Goal: Check status: Check status

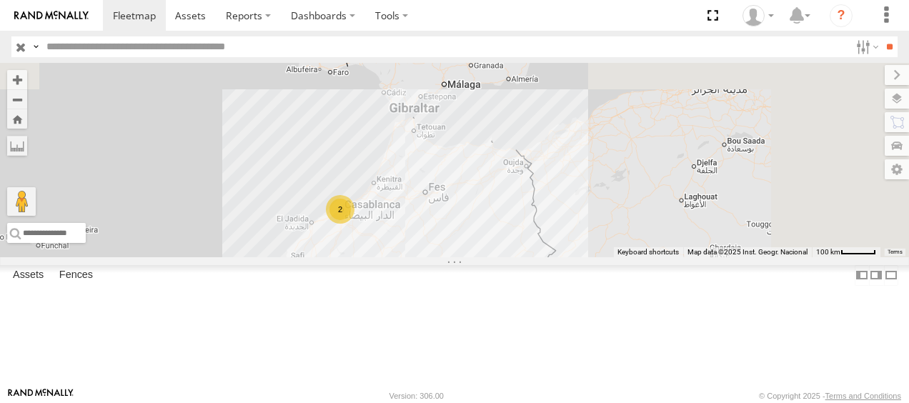
drag, startPoint x: 693, startPoint y: 167, endPoint x: 490, endPoint y: 336, distance: 263.4
click at [489, 257] on div "2 6 99783 E 6 22318 T 6" at bounding box center [454, 160] width 909 height 194
click at [27, 79] on button "Zoom in" at bounding box center [17, 79] width 20 height 19
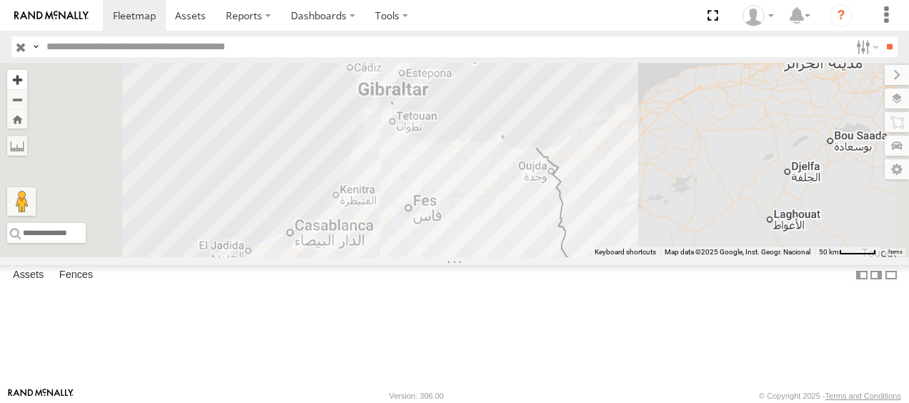
click at [27, 79] on button "Zoom in" at bounding box center [17, 79] width 20 height 19
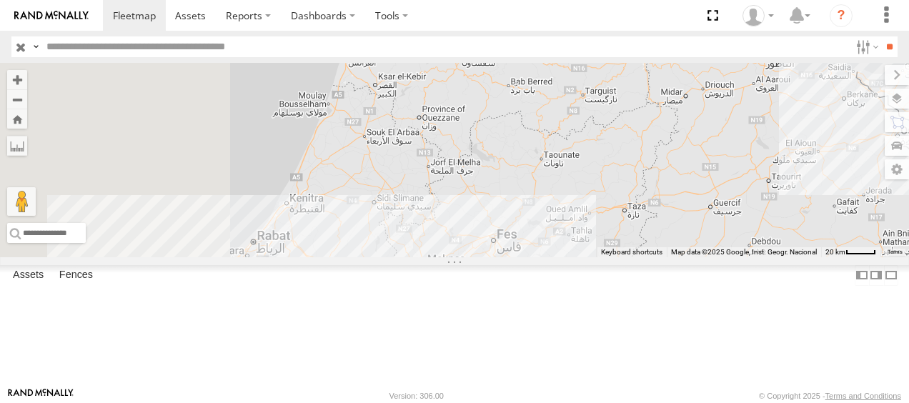
drag, startPoint x: 520, startPoint y: 288, endPoint x: 692, endPoint y: 228, distance: 181.8
click at [692, 228] on div "99783 E 6 22318 T 6" at bounding box center [454, 160] width 909 height 194
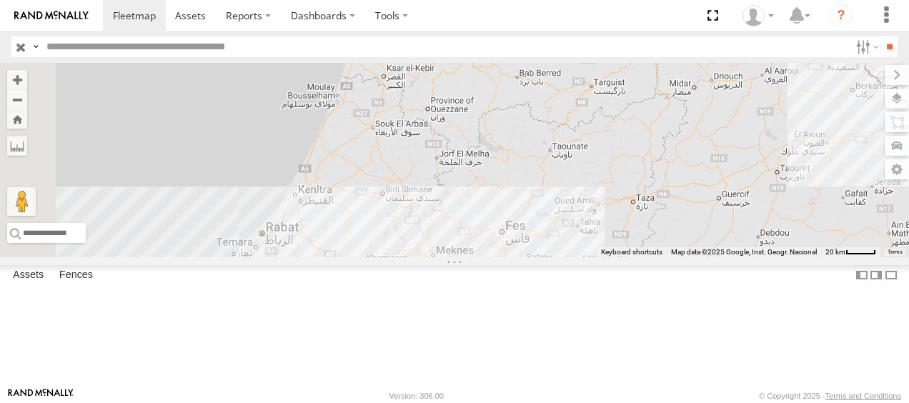
click at [791, 200] on div "99783 E 6 22318 T 6 2" at bounding box center [454, 160] width 909 height 194
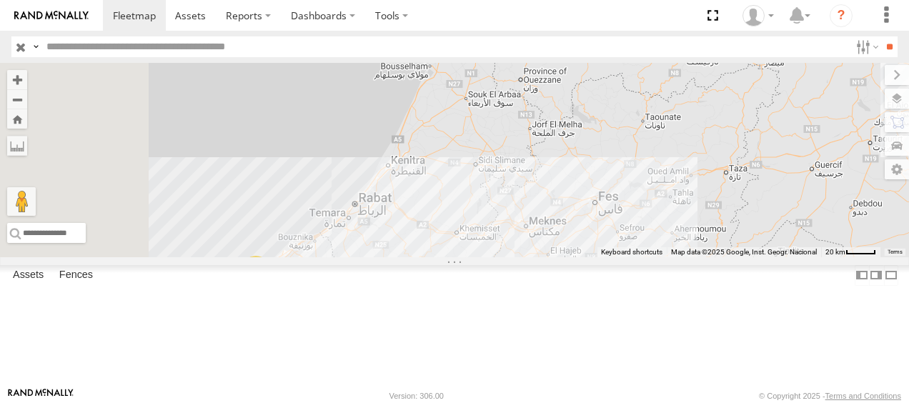
drag, startPoint x: 646, startPoint y: 229, endPoint x: 748, endPoint y: 217, distance: 102.2
click at [748, 217] on div "99783 E 6 22318 T 6 2" at bounding box center [454, 160] width 909 height 194
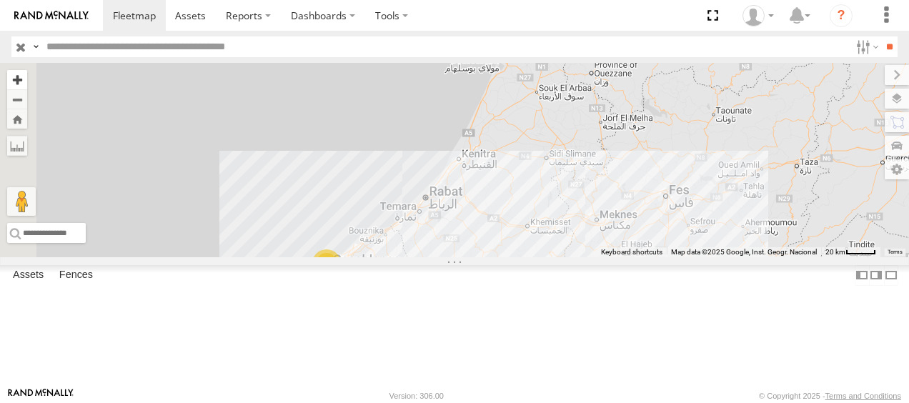
click at [27, 82] on button "Zoom in" at bounding box center [17, 79] width 20 height 19
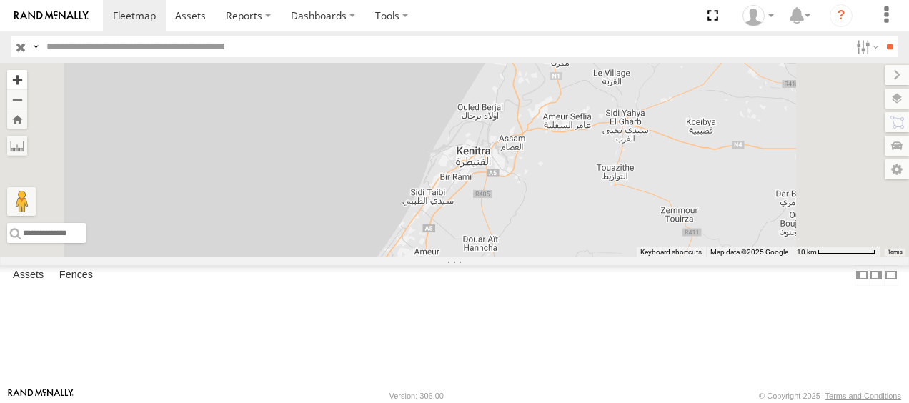
click at [27, 82] on button "Zoom in" at bounding box center [17, 79] width 20 height 19
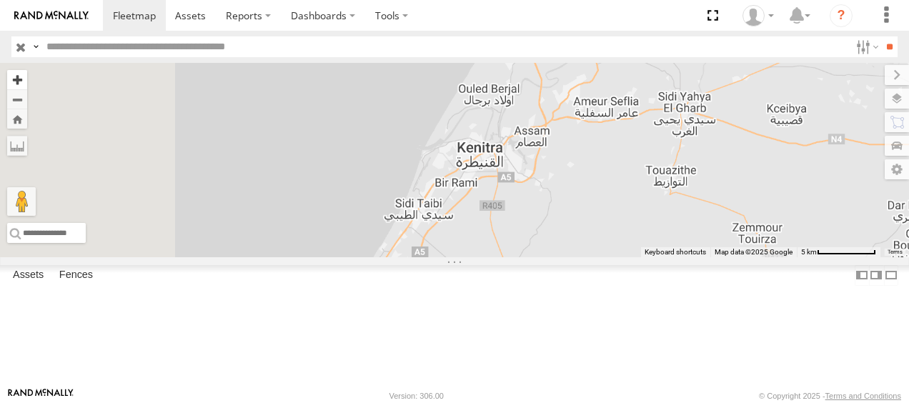
click at [27, 82] on button "Zoom in" at bounding box center [17, 79] width 20 height 19
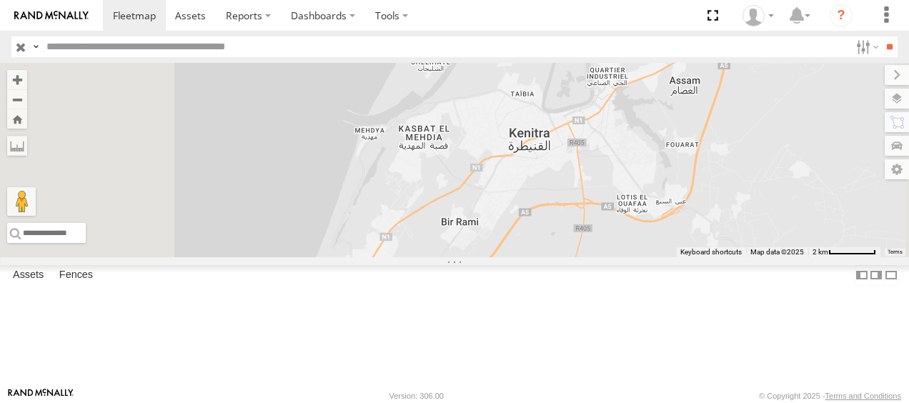
drag, startPoint x: 542, startPoint y: 215, endPoint x: 623, endPoint y: 102, distance: 139.3
click at [623, 102] on div "99783 E 6 22318 T 6" at bounding box center [454, 160] width 909 height 194
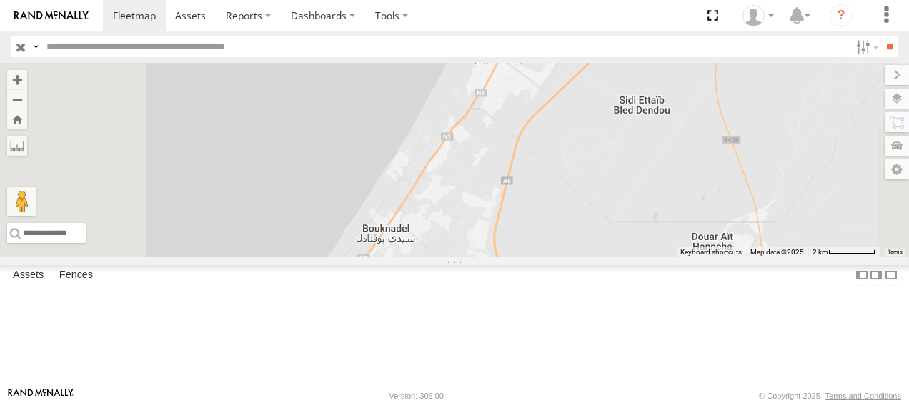
drag, startPoint x: 526, startPoint y: 225, endPoint x: 569, endPoint y: 145, distance: 90.8
click at [599, 88] on div "99783 E 6 22318 T 6" at bounding box center [454, 160] width 909 height 194
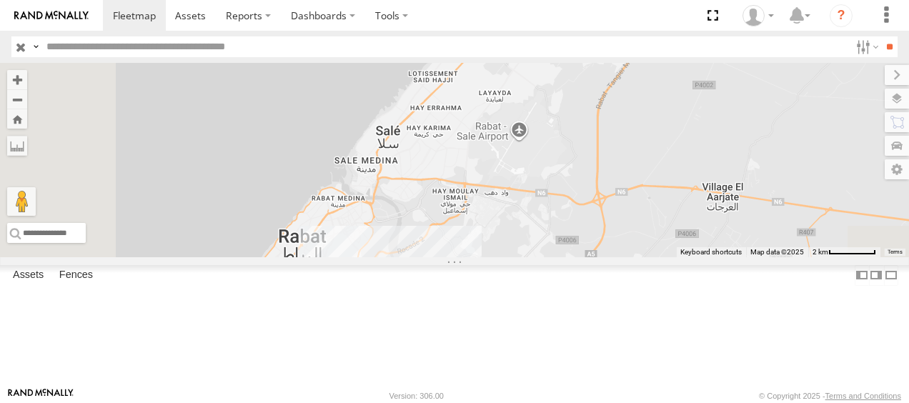
drag, startPoint x: 574, startPoint y: 150, endPoint x: 588, endPoint y: 128, distance: 26.4
click at [588, 127] on div "99783 E 6 22318 T 6" at bounding box center [454, 160] width 909 height 194
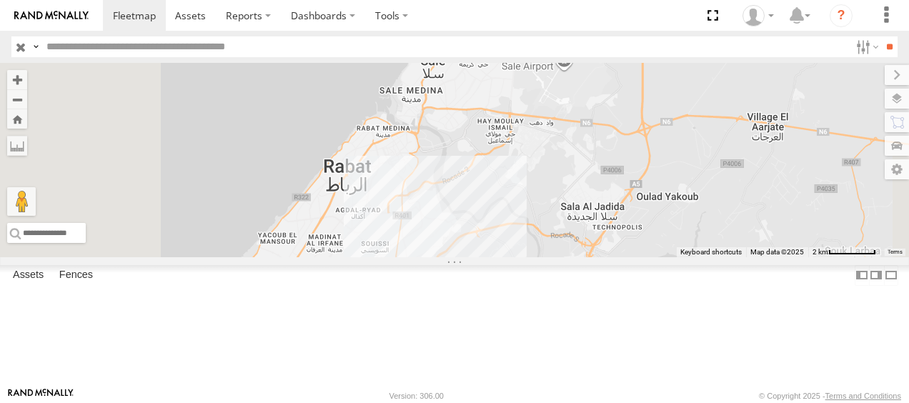
click at [19, 46] on input "button" at bounding box center [20, 46] width 19 height 21
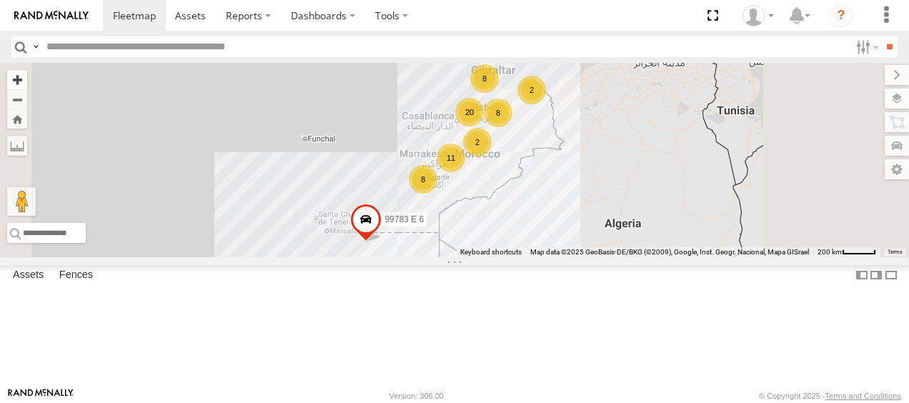
click at [27, 82] on button "Zoom in" at bounding box center [17, 79] width 20 height 19
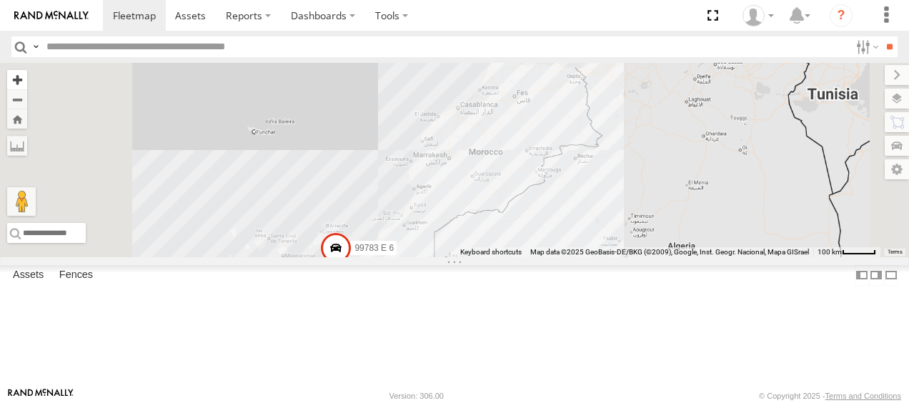
click at [27, 81] on button "Zoom in" at bounding box center [17, 79] width 20 height 19
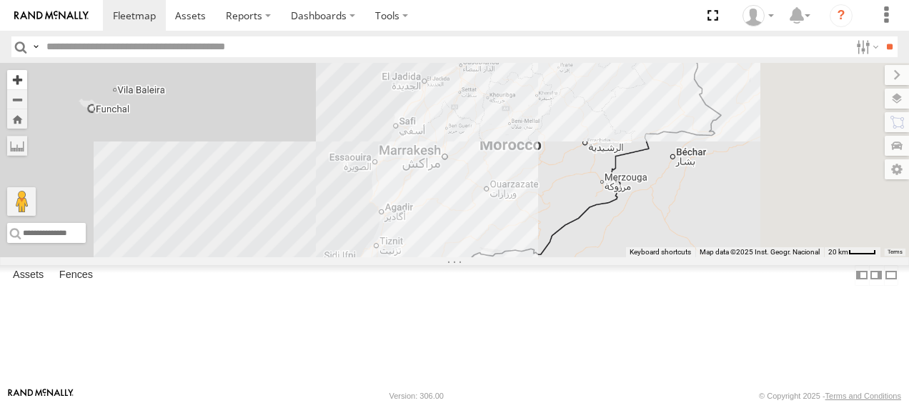
click at [27, 81] on button "Zoom in" at bounding box center [17, 79] width 20 height 19
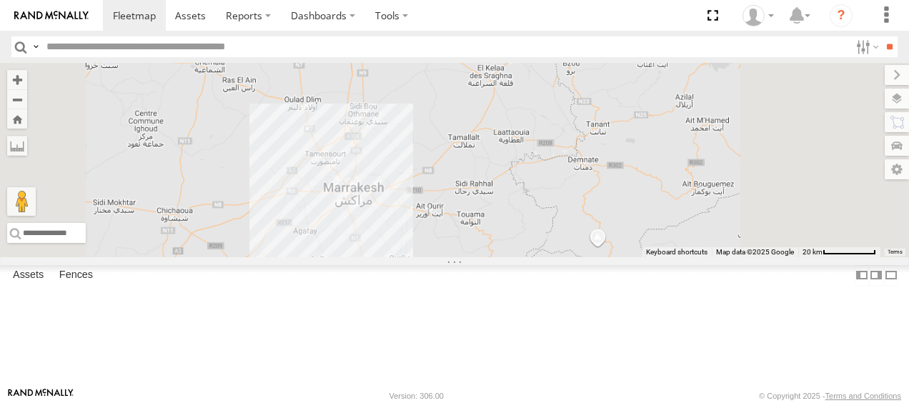
drag, startPoint x: 748, startPoint y: 118, endPoint x: 579, endPoint y: 402, distance: 330.8
click at [581, 402] on body at bounding box center [454, 201] width 909 height 403
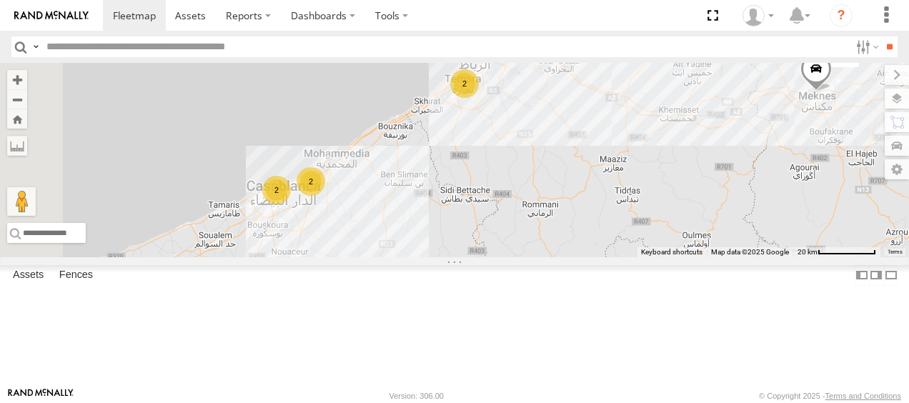
drag, startPoint x: 632, startPoint y: 199, endPoint x: 723, endPoint y: 330, distance: 159.7
click at [726, 257] on div "99783 E 6 2 2 2 56118 T 6" at bounding box center [454, 160] width 909 height 194
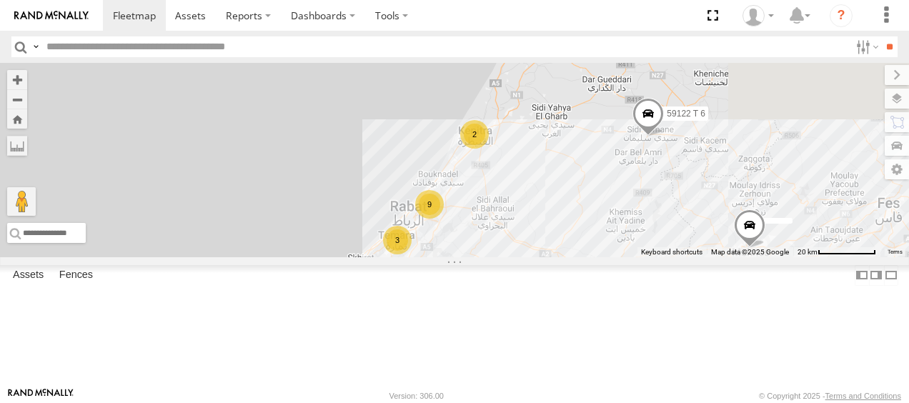
drag, startPoint x: 745, startPoint y: 210, endPoint x: 655, endPoint y: 332, distance: 151.3
click at [654, 257] on div "99783 E 6 2 3 2 56118 T 6 9 59122 T 6 2" at bounding box center [454, 160] width 909 height 194
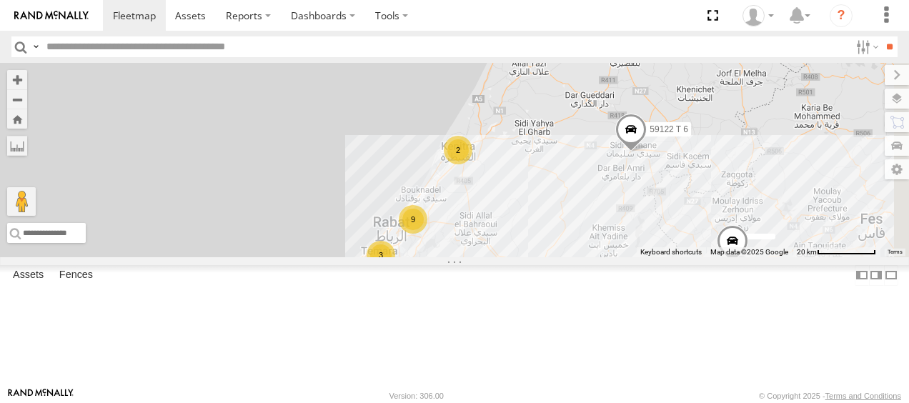
drag, startPoint x: 722, startPoint y: 220, endPoint x: 671, endPoint y: 242, distance: 55.4
click at [681, 243] on div "99783 E 6 2 3 2 56118 T 6 9 59122 T 6 2" at bounding box center [454, 160] width 909 height 194
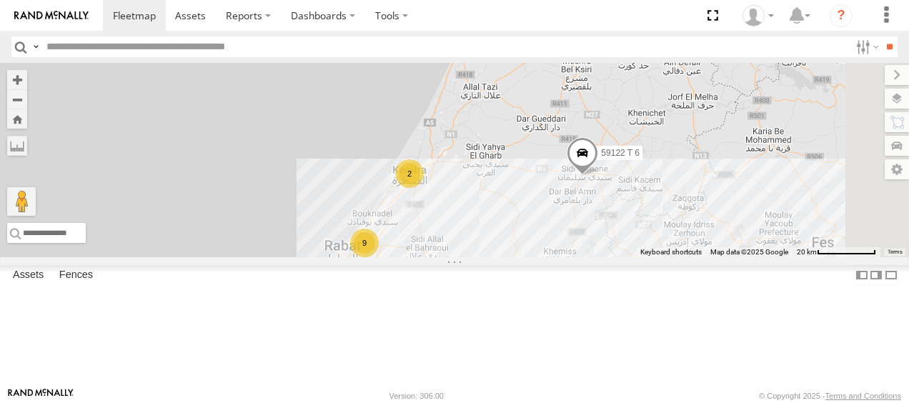
click at [424, 188] on div "2" at bounding box center [409, 173] width 29 height 29
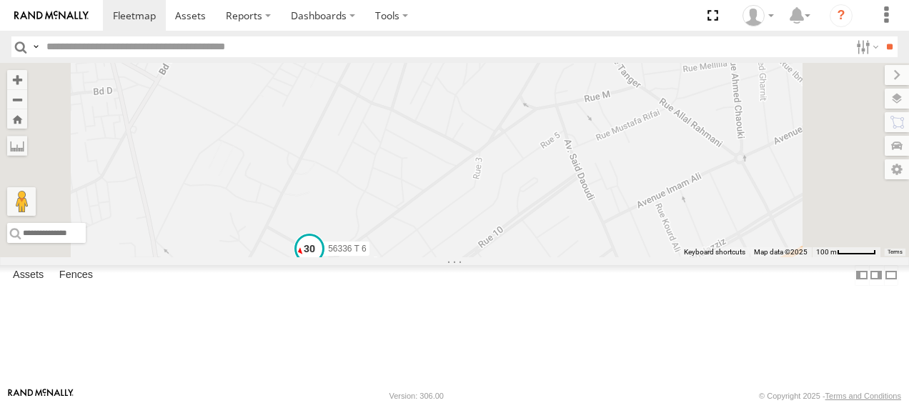
click at [322, 262] on span at bounding box center [310, 250] width 26 height 26
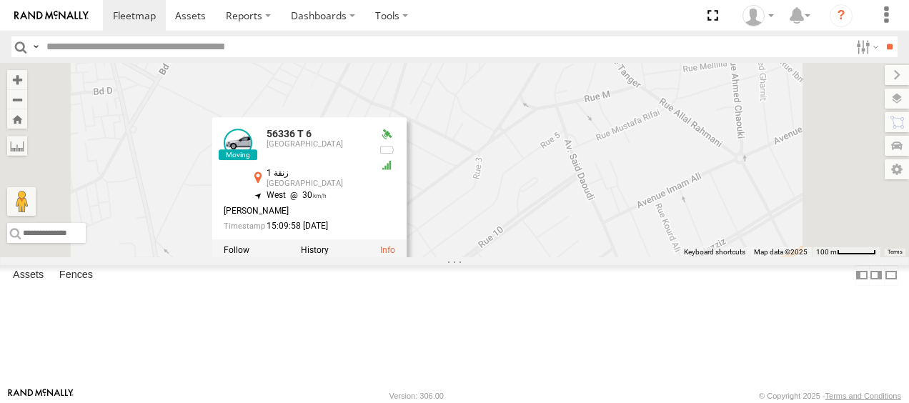
click at [613, 39] on span at bounding box center [600, 27] width 26 height 26
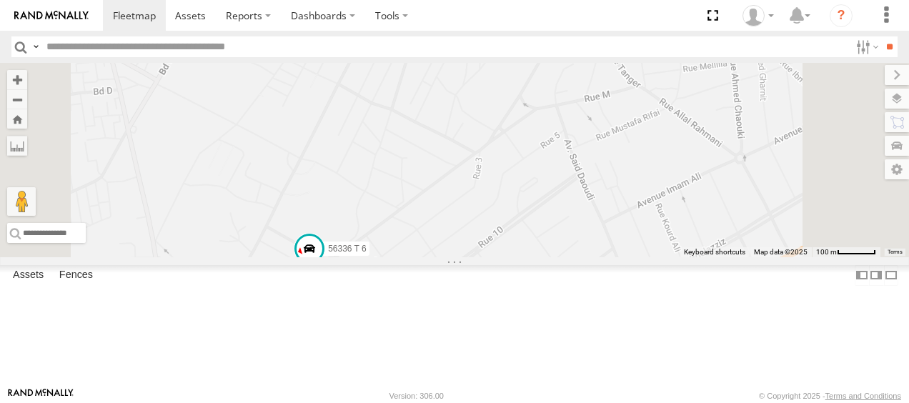
drag, startPoint x: 692, startPoint y: 173, endPoint x: 633, endPoint y: 303, distance: 143.0
click at [631, 257] on div "99783 E 6 56118 T 6 59122 T 6 21555 T 6 56336 T 6 21555 T 6 Rabat زنقة الشهيدة …" at bounding box center [454, 160] width 909 height 194
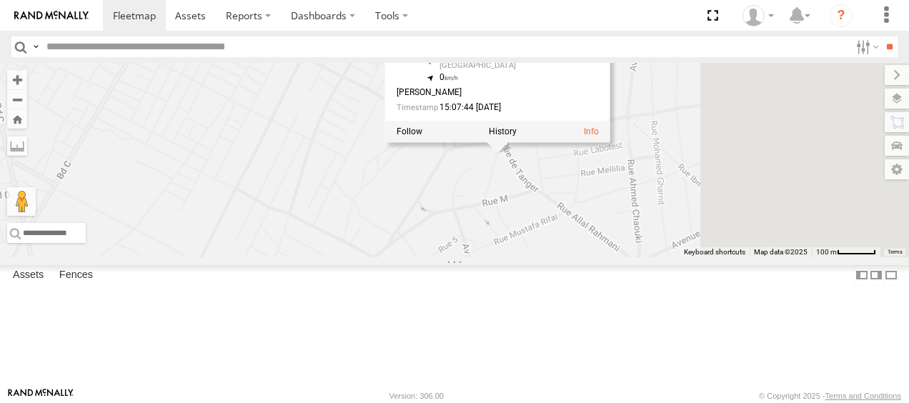
drag, startPoint x: 578, startPoint y: 179, endPoint x: 459, endPoint y: 242, distance: 134.6
click at [459, 242] on div "99783 E 6 56118 T 6 59122 T 6 21555 T 6 56336 T 6 21555 T 6 Rabat زنقة الشهيدة …" at bounding box center [454, 160] width 909 height 194
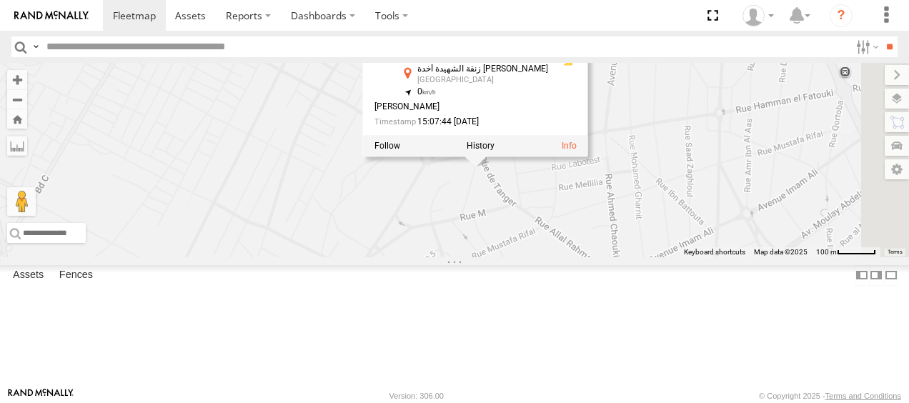
click at [656, 245] on div "99783 E 6 56118 T 6 59122 T 6 21555 T 6 56336 T 6 21555 T 6 Rabat زنقة الشهيدة …" at bounding box center [454, 160] width 909 height 194
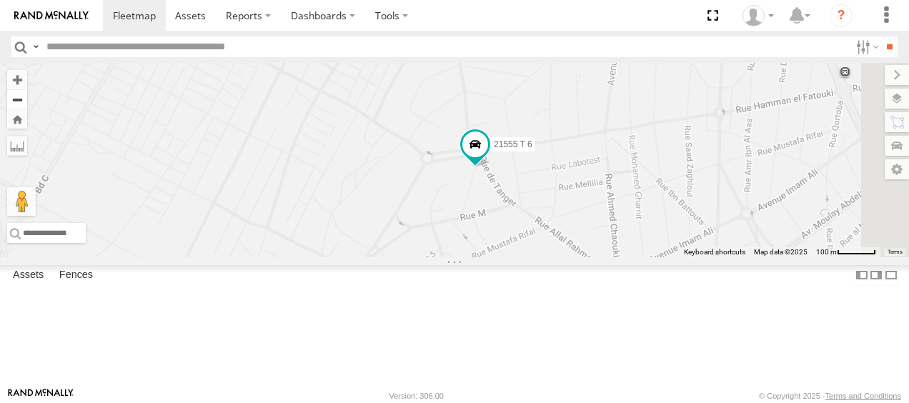
click at [27, 102] on button "Zoom out" at bounding box center [17, 99] width 20 height 20
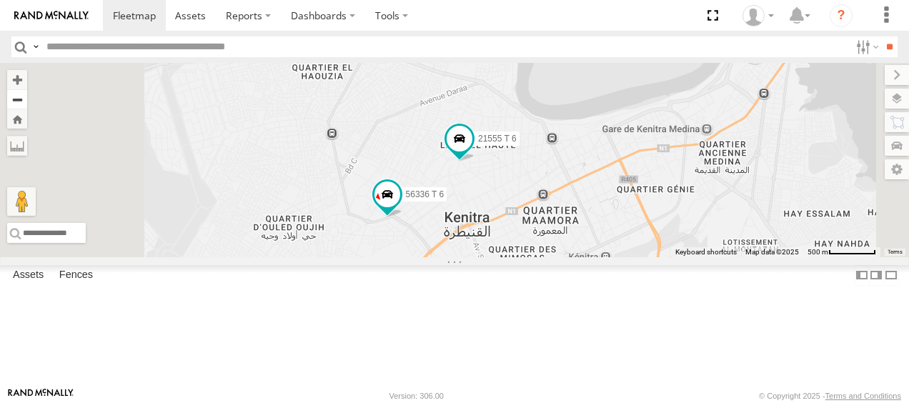
click at [27, 102] on button "Zoom out" at bounding box center [17, 99] width 20 height 20
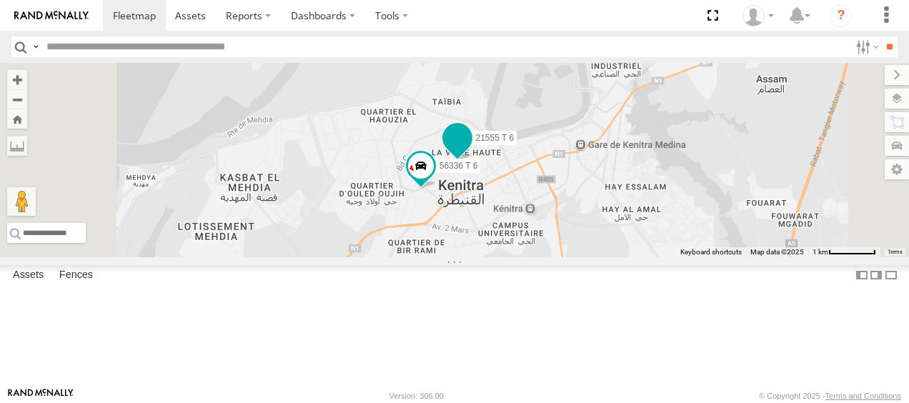
click at [470, 152] on span at bounding box center [458, 139] width 26 height 26
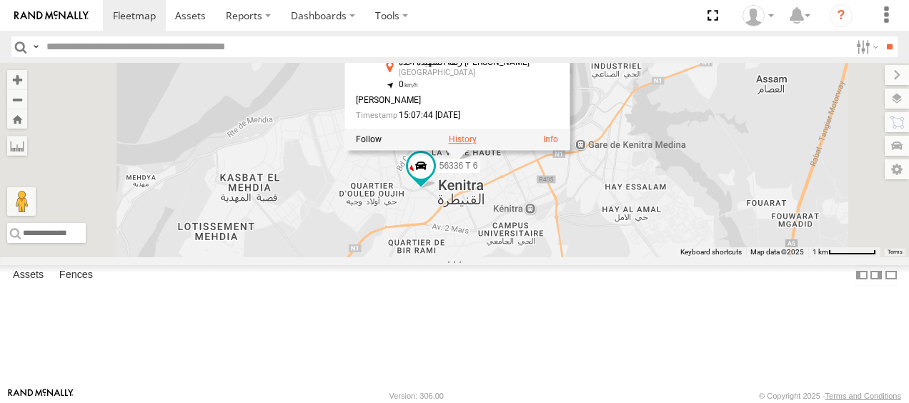
click at [477, 145] on label at bounding box center [463, 140] width 28 height 10
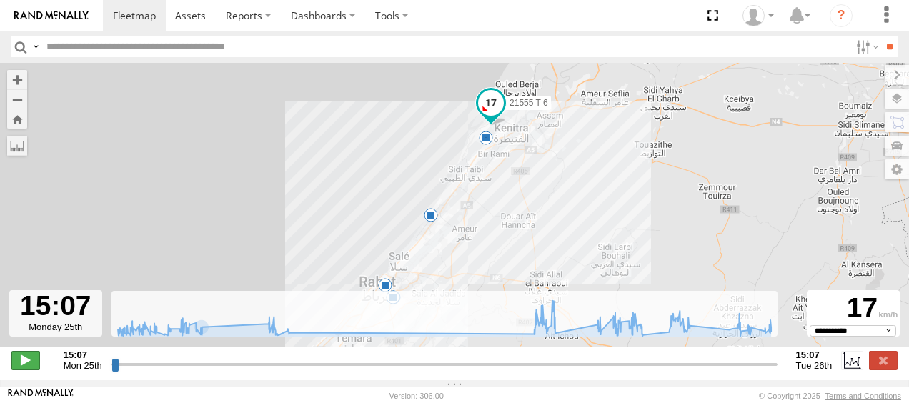
click at [31, 370] on span at bounding box center [25, 360] width 29 height 19
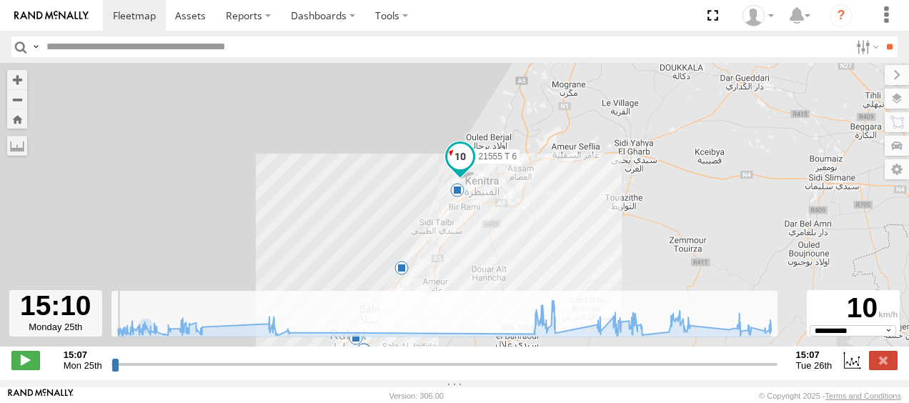
drag, startPoint x: 229, startPoint y: 257, endPoint x: 246, endPoint y: 166, distance: 93.1
click at [246, 166] on div "21555 T 6 07:16 Tue 08:55 Tue 09:41 Tue 10:28 Tue 17" at bounding box center [454, 212] width 909 height 299
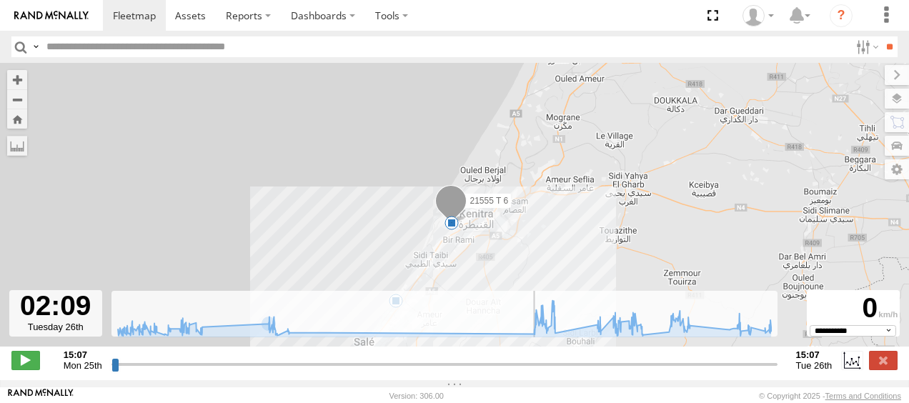
click at [418, 369] on input "range" at bounding box center [445, 364] width 666 height 14
click at [460, 371] on input "range" at bounding box center [445, 364] width 666 height 14
click at [480, 370] on input "range" at bounding box center [445, 364] width 666 height 14
click at [515, 371] on input "range" at bounding box center [445, 364] width 666 height 14
click at [528, 370] on input "range" at bounding box center [445, 364] width 666 height 14
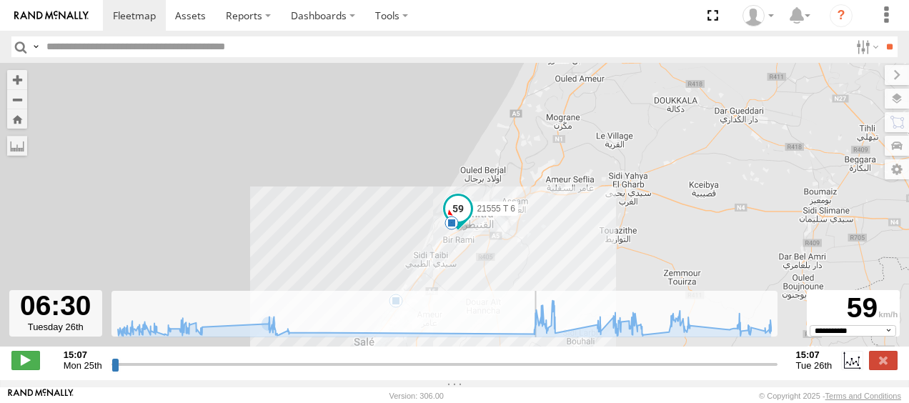
click at [536, 370] on input "range" at bounding box center [445, 364] width 666 height 14
click at [14, 97] on button "Zoom out" at bounding box center [17, 99] width 20 height 20
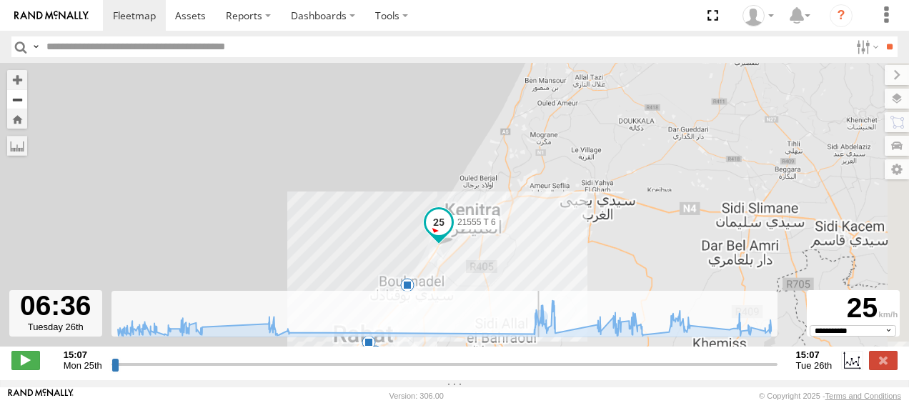
click at [14, 97] on button "Zoom out" at bounding box center [17, 99] width 20 height 20
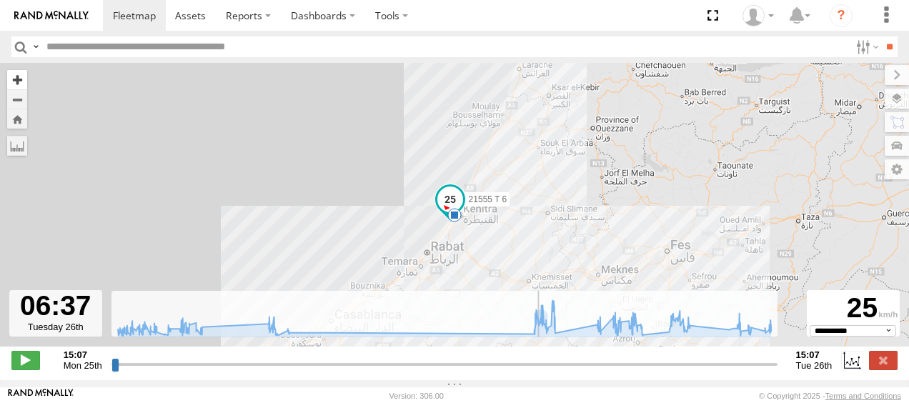
click at [16, 83] on button "Zoom in" at bounding box center [17, 79] width 20 height 19
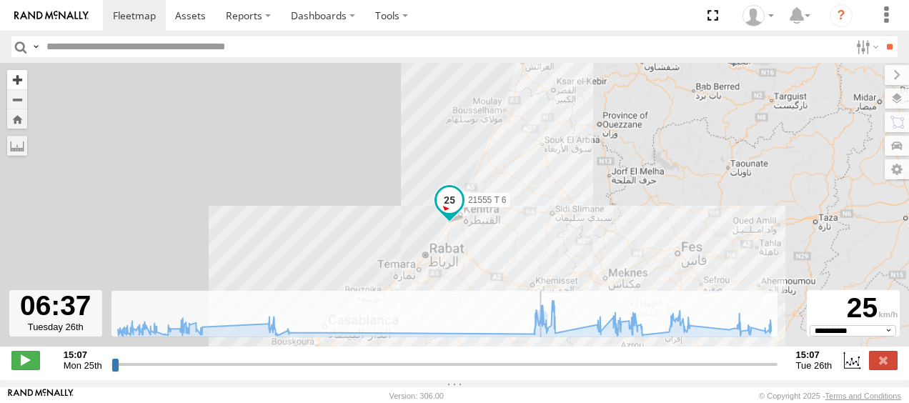
click at [16, 83] on button "Zoom in" at bounding box center [17, 79] width 20 height 19
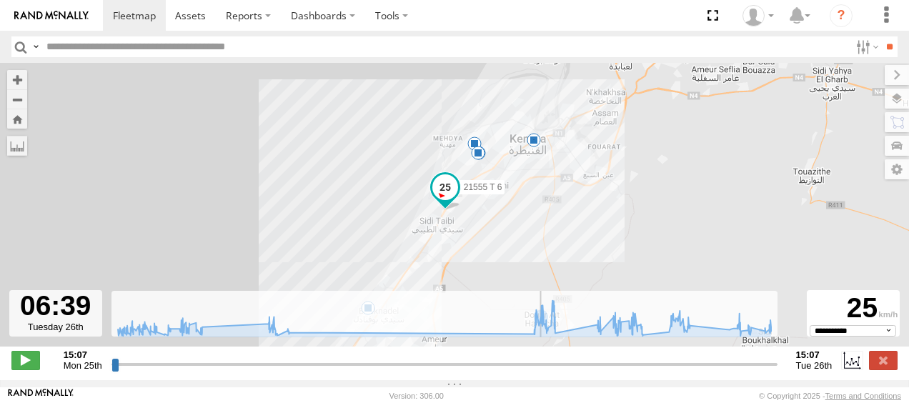
drag, startPoint x: 228, startPoint y: 119, endPoint x: 238, endPoint y: 101, distance: 21.1
click at [238, 101] on div "21555 T 6 15:33 Mon 14 21:07 Mon 21:28 Mon 10:28 Tue" at bounding box center [454, 212] width 909 height 299
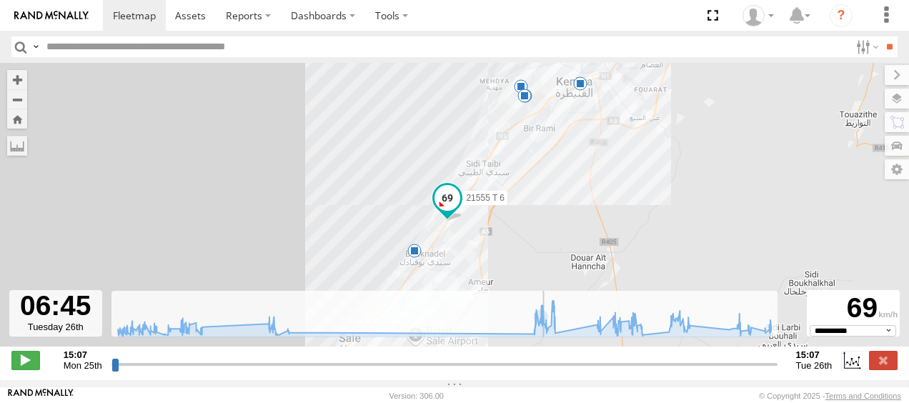
drag, startPoint x: 265, startPoint y: 157, endPoint x: 312, endPoint y: 96, distance: 77.1
click at [312, 94] on div "21555 T 6 15:33 Mon 14 21:07 Mon 21:28 Mon 10:28 Tue" at bounding box center [454, 212] width 909 height 299
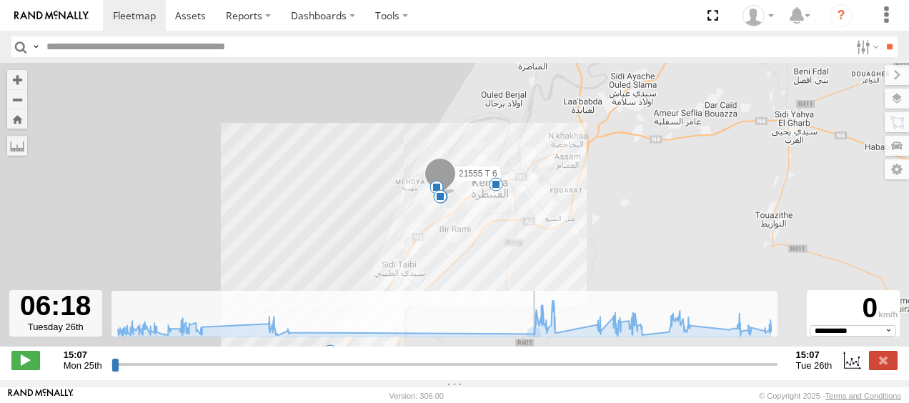
drag, startPoint x: 546, startPoint y: 372, endPoint x: 530, endPoint y: 371, distance: 15.8
click at [530, 371] on input "range" at bounding box center [445, 364] width 666 height 14
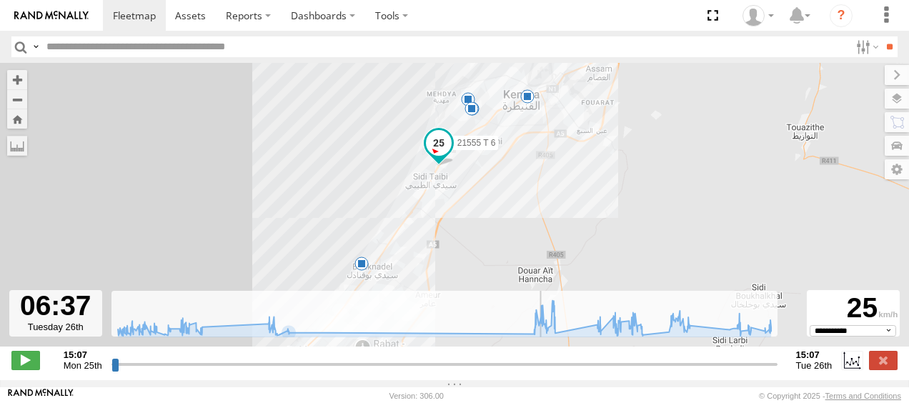
drag, startPoint x: 262, startPoint y: 202, endPoint x: 293, endPoint y: 115, distance: 92.0
click at [293, 115] on div "21555 T 6 15:33 Mon 14 21:07 Mon 21:28 Mon 10:28 Tue 09:41 Tue" at bounding box center [454, 212] width 909 height 299
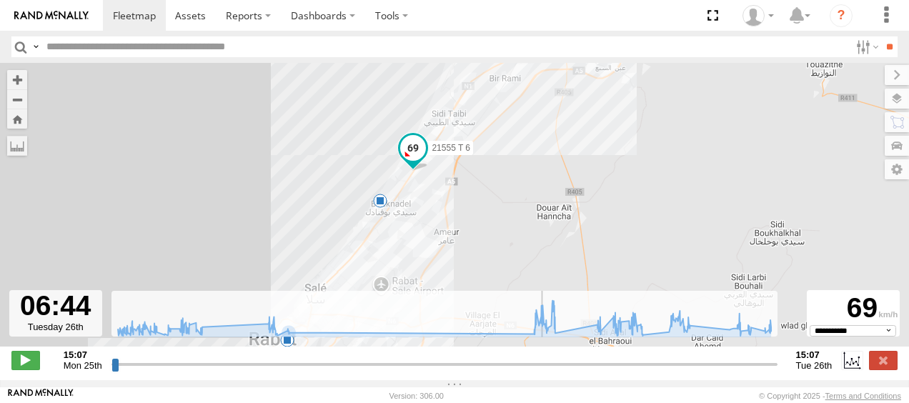
drag, startPoint x: 259, startPoint y: 199, endPoint x: 277, endPoint y: 133, distance: 68.3
click at [277, 133] on div "21555 T 6 15:33 Mon 14 21:07 Mon 21:28 Mon 10:28 Tue 09:41 Tue" at bounding box center [454, 212] width 909 height 299
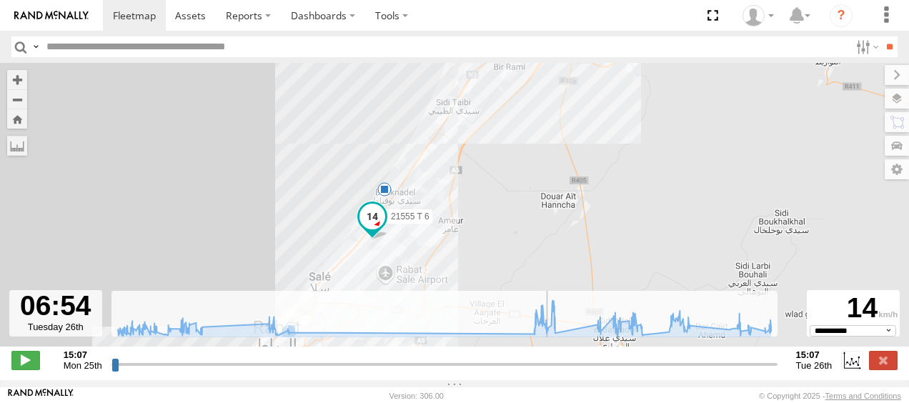
drag, startPoint x: 277, startPoint y: 133, endPoint x: 298, endPoint y: 87, distance: 50.9
click at [298, 87] on div "21555 T 6 15:33 Mon 14 21:07 Mon 21:28 Mon 10:28 Tue 09:41 Tue 07:16 Tue 08:55 …" at bounding box center [454, 212] width 909 height 299
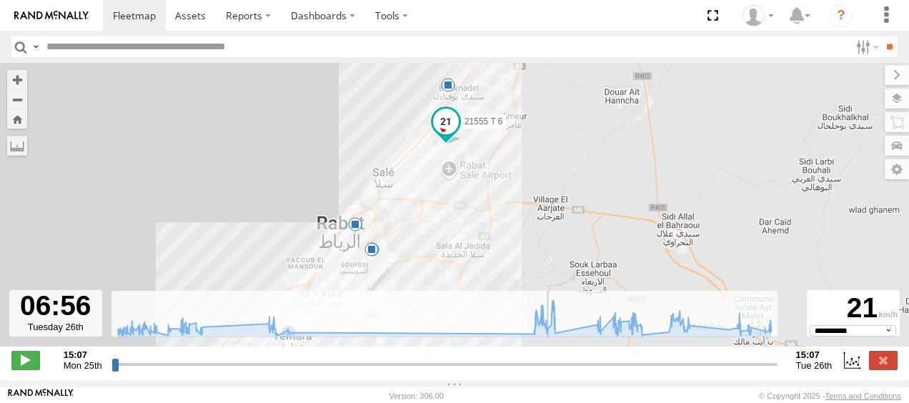
drag, startPoint x: 219, startPoint y: 212, endPoint x: 260, endPoint y: 142, distance: 81.4
click at [260, 142] on div "21555 T 6 15:33 Mon 14 21:07 Mon 21:28 Mon 10:28 Tue 09:41 Tue 07:16 Tue 08:55 …" at bounding box center [454, 212] width 909 height 299
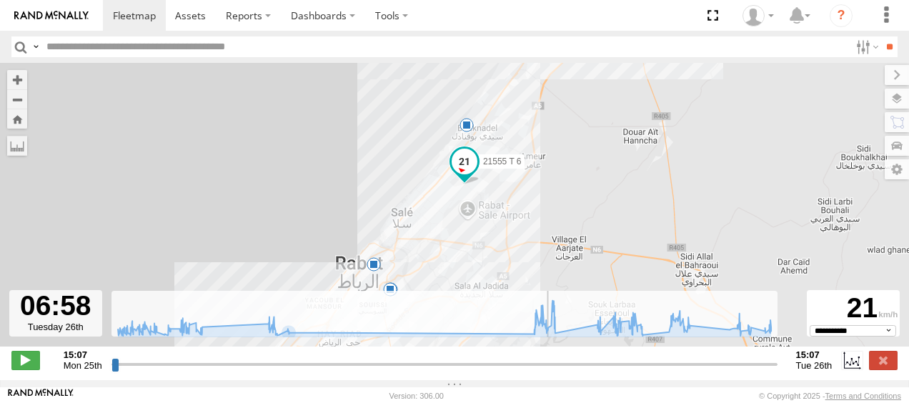
drag, startPoint x: 228, startPoint y: 201, endPoint x: 245, endPoint y: 153, distance: 50.9
click at [245, 154] on div "21555 T 6 15:33 Mon 14 21:07 Mon 21:28 Mon 10:28 Tue 09:41 Tue 07:16 Tue 08:55 …" at bounding box center [454, 212] width 909 height 299
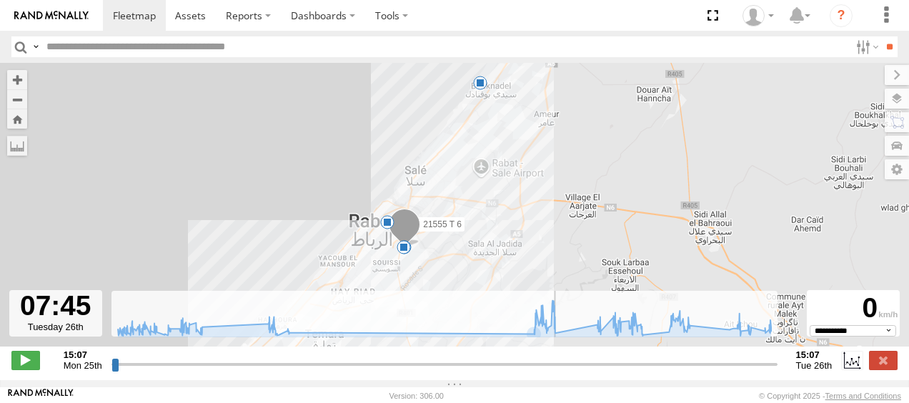
drag, startPoint x: 563, startPoint y: 375, endPoint x: 571, endPoint y: 372, distance: 7.5
click at [571, 371] on input "range" at bounding box center [445, 364] width 666 height 14
click at [586, 371] on input "range" at bounding box center [445, 364] width 666 height 14
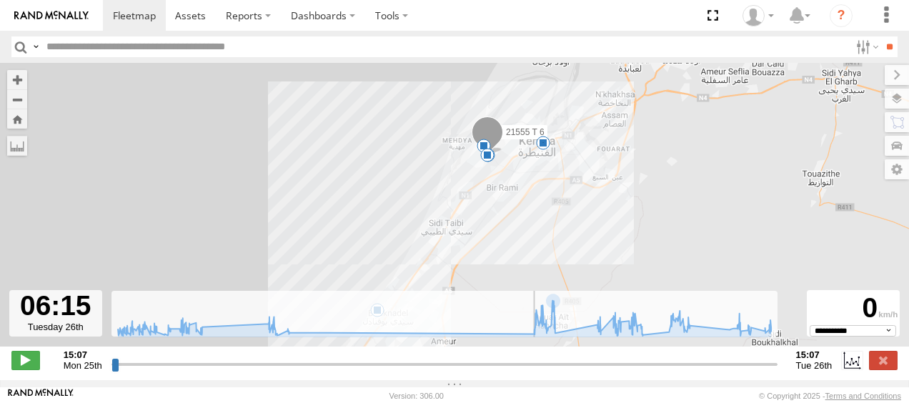
drag, startPoint x: 601, startPoint y: 373, endPoint x: 528, endPoint y: 369, distance: 73.0
click at [528, 369] on input "range" at bounding box center [445, 364] width 666 height 14
drag, startPoint x: 531, startPoint y: 373, endPoint x: 113, endPoint y: 350, distance: 418.9
click at [113, 357] on input "range" at bounding box center [445, 364] width 666 height 14
drag, startPoint x: 127, startPoint y: 371, endPoint x: 279, endPoint y: 373, distance: 151.6
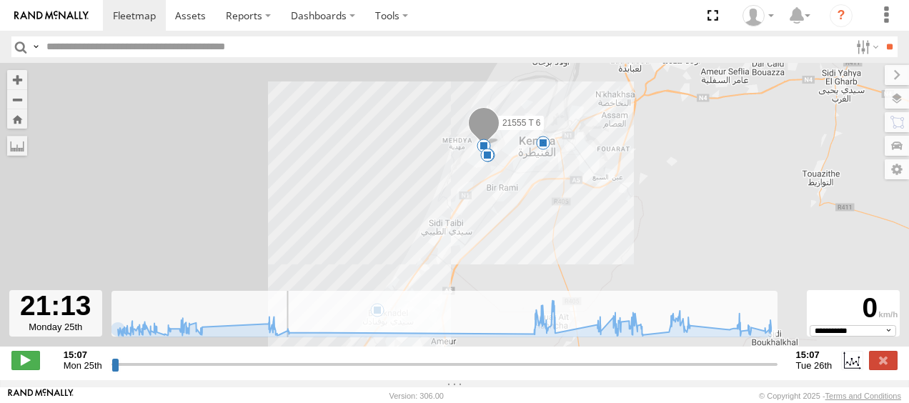
click at [279, 371] on input "range" at bounding box center [445, 364] width 666 height 14
drag, startPoint x: 290, startPoint y: 370, endPoint x: 533, endPoint y: 369, distance: 243.8
click at [533, 369] on input "range" at bounding box center [445, 364] width 666 height 14
click at [16, 82] on button "Zoom in" at bounding box center [17, 79] width 20 height 19
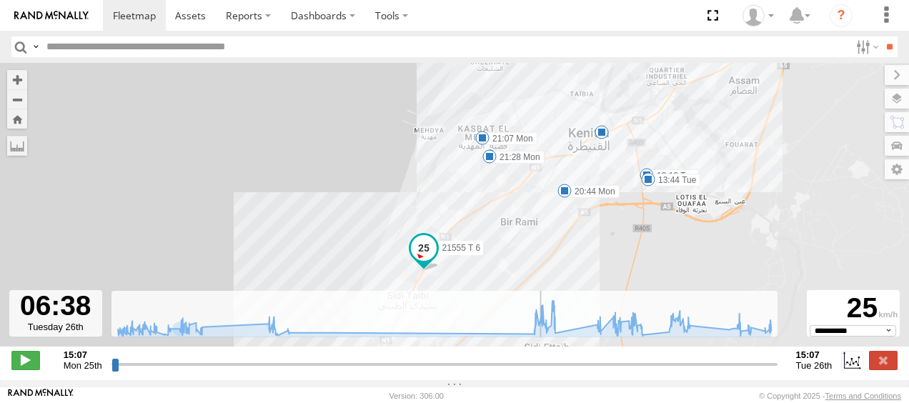
drag, startPoint x: 375, startPoint y: 117, endPoint x: 313, endPoint y: 227, distance: 126.5
click at [316, 231] on div "21555 T 6 15:33 Mon 21:07 Mon 21:28 Mon 10:28 Tue 09:41 Tue 07:16 Tue 08:55 Tue…" at bounding box center [454, 212] width 909 height 299
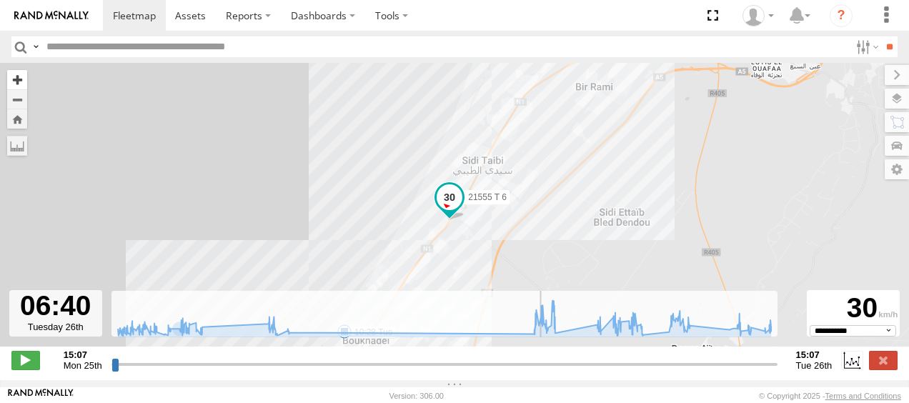
click at [16, 79] on button "Zoom in" at bounding box center [17, 79] width 20 height 19
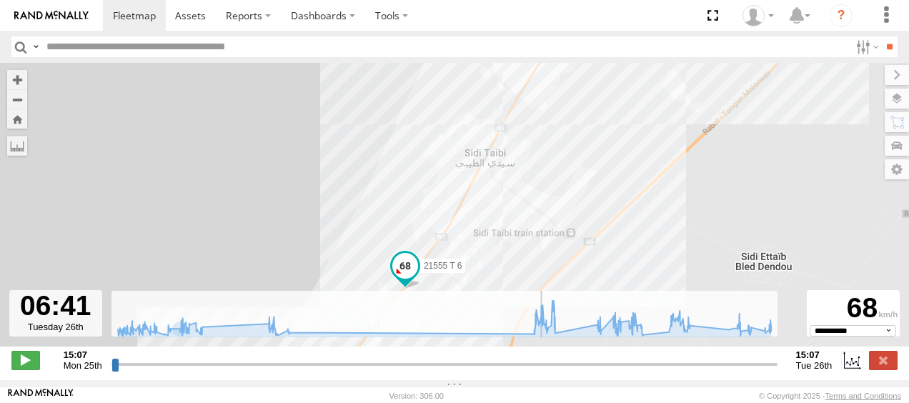
drag, startPoint x: 299, startPoint y: 234, endPoint x: 292, endPoint y: 321, distance: 86.8
click at [291, 313] on div "To navigate the map with touch gestures double-tap and hold your finger on the …" at bounding box center [454, 221] width 909 height 317
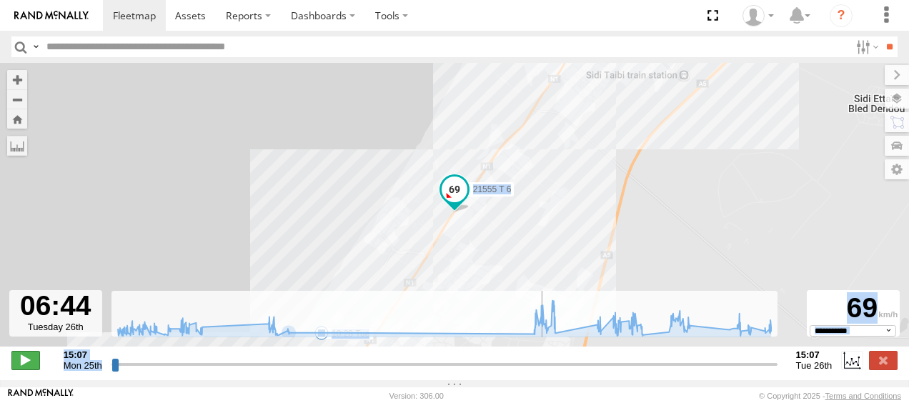
click at [24, 369] on span at bounding box center [25, 360] width 29 height 19
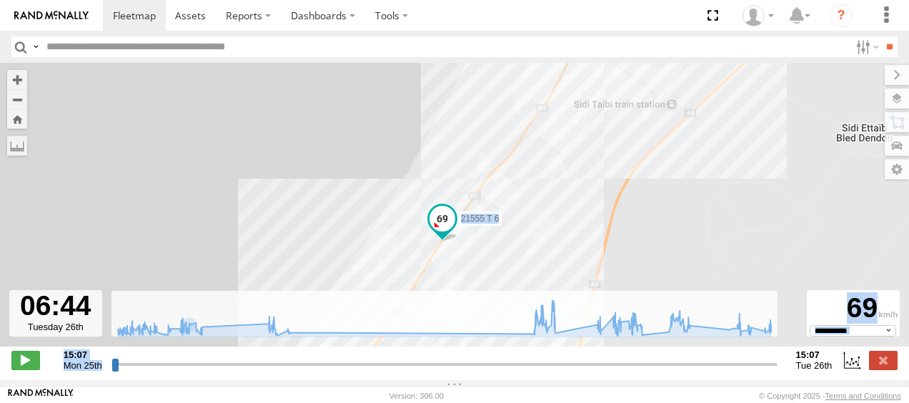
drag, startPoint x: 640, startPoint y: 122, endPoint x: 574, endPoint y: 337, distance: 225.0
click at [575, 321] on div "To navigate the map with touch gestures double-tap and hold your finger on the …" at bounding box center [454, 221] width 909 height 317
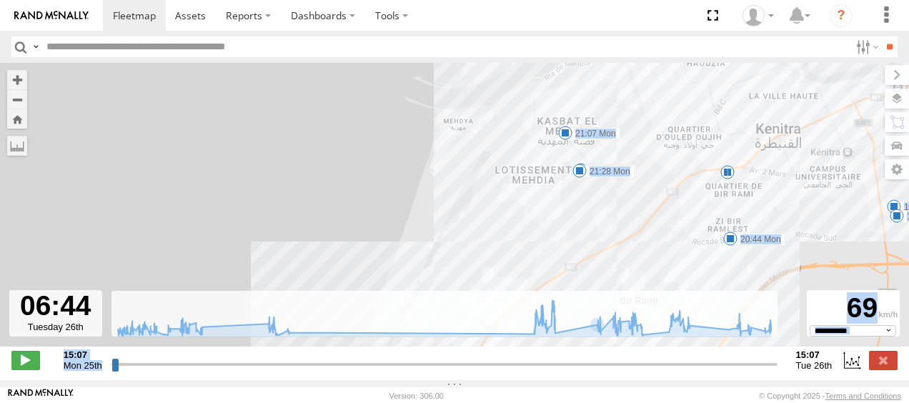
drag, startPoint x: 679, startPoint y: 135, endPoint x: 591, endPoint y: 292, distance: 179.9
click at [596, 274] on div "21555 T 6 15:33 Mon 21:07 Mon 21:28 Mon 10:28 Tue 09:41 Tue 07:16 Tue 08:55 Tue…" at bounding box center [454, 212] width 909 height 299
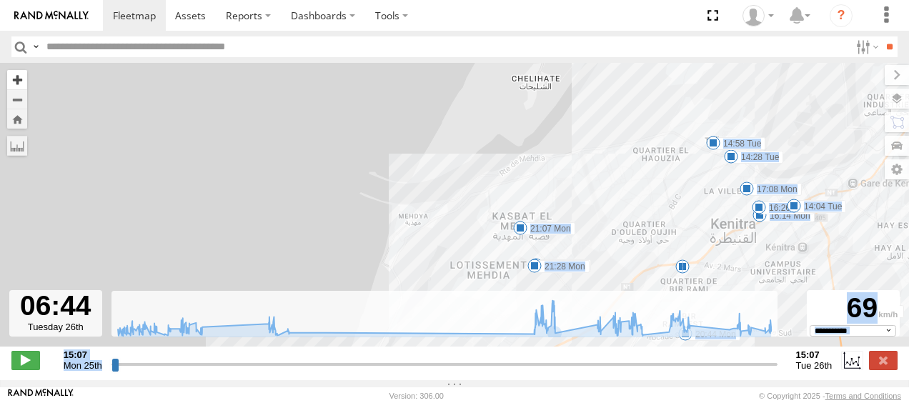
click at [19, 79] on button "Zoom in" at bounding box center [17, 79] width 20 height 19
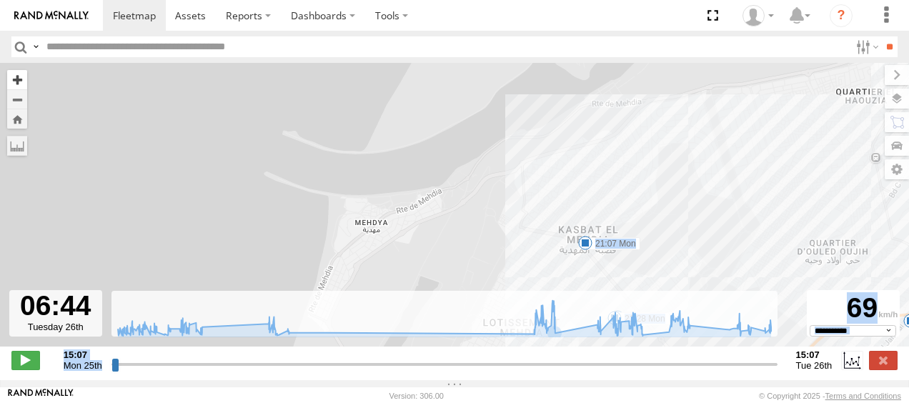
click at [21, 80] on button "Zoom in" at bounding box center [17, 79] width 20 height 19
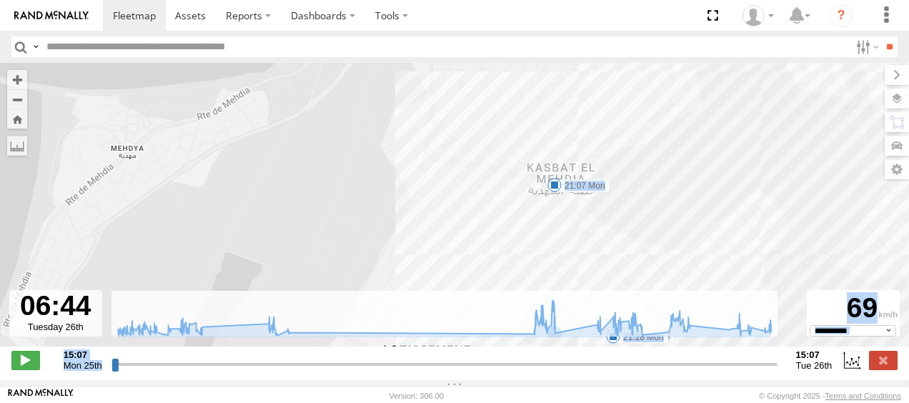
drag, startPoint x: 349, startPoint y: 218, endPoint x: 164, endPoint y: 132, distance: 203.7
click at [165, 132] on div "21555 T 6 15:33 Mon 21:07 Mon 21:28 Mon 10:28 Tue 09:41 Tue 07:16 Tue 08:55 Tue…" at bounding box center [454, 212] width 909 height 299
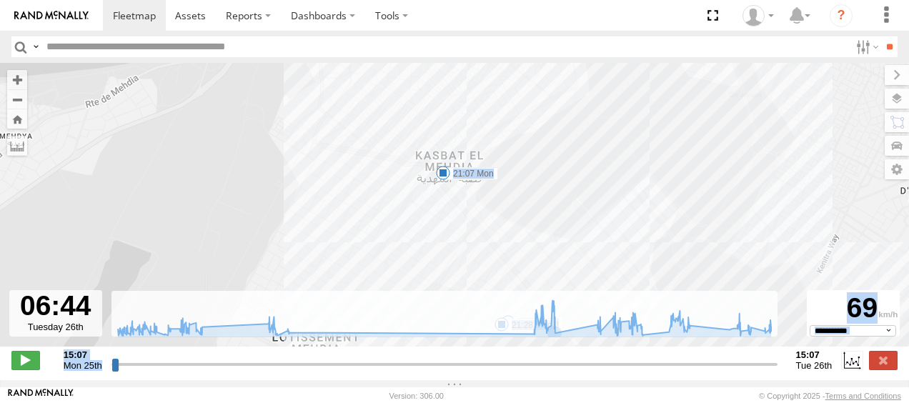
drag, startPoint x: 443, startPoint y: 219, endPoint x: 361, endPoint y: 204, distance: 82.7
click at [361, 204] on div "21555 T 6 15:33 Mon 21:07 Mon 21:28 Mon 10:28 Tue 09:41 Tue 07:16 Tue 08:55 Tue…" at bounding box center [454, 212] width 909 height 299
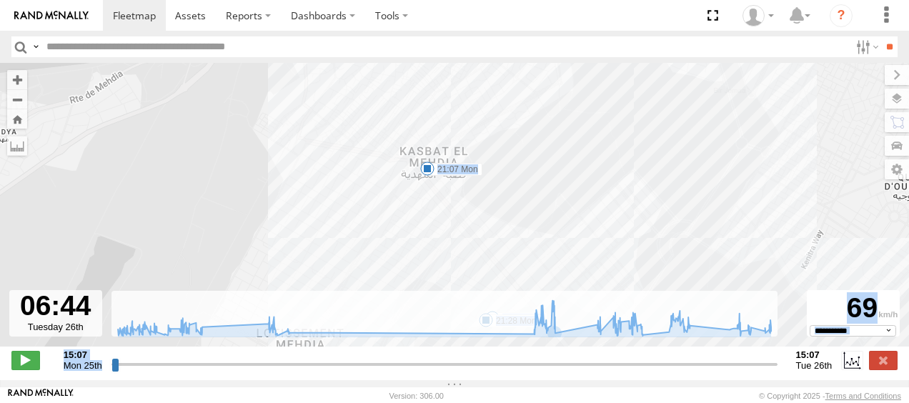
click at [429, 173] on span at bounding box center [427, 169] width 14 height 14
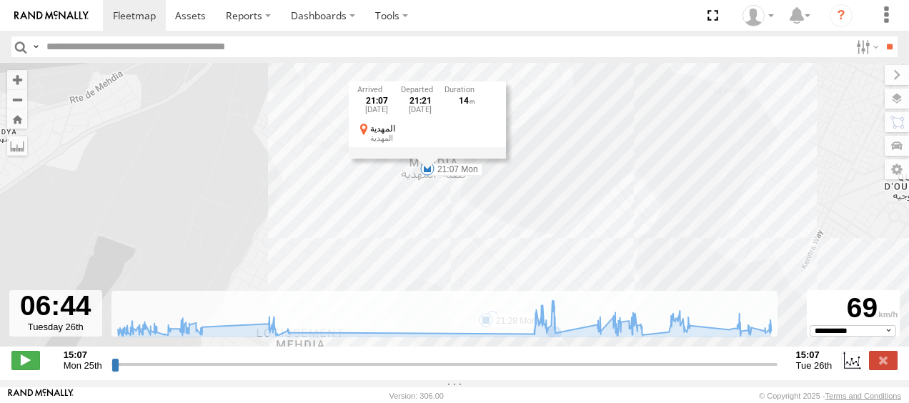
click at [413, 222] on div "21555 T 6 15:33 Mon 21:07 Mon 21:28 Mon 10:28 Tue 09:41 Tue 07:16 Tue 08:55 Tue…" at bounding box center [454, 212] width 909 height 299
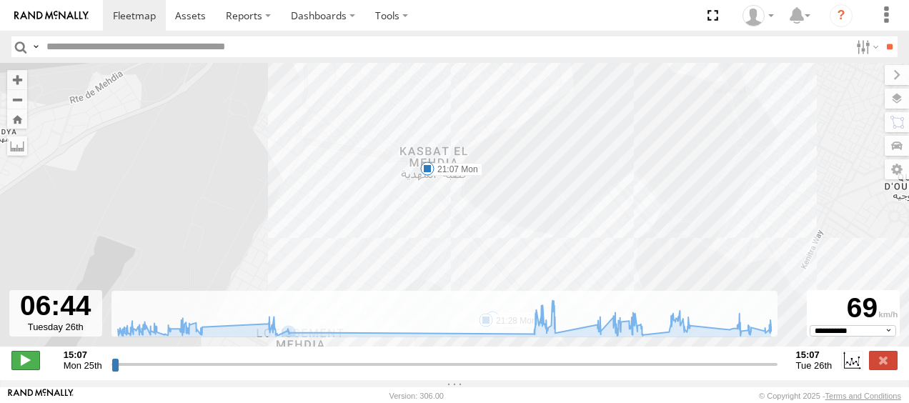
click at [21, 367] on span at bounding box center [25, 360] width 29 height 19
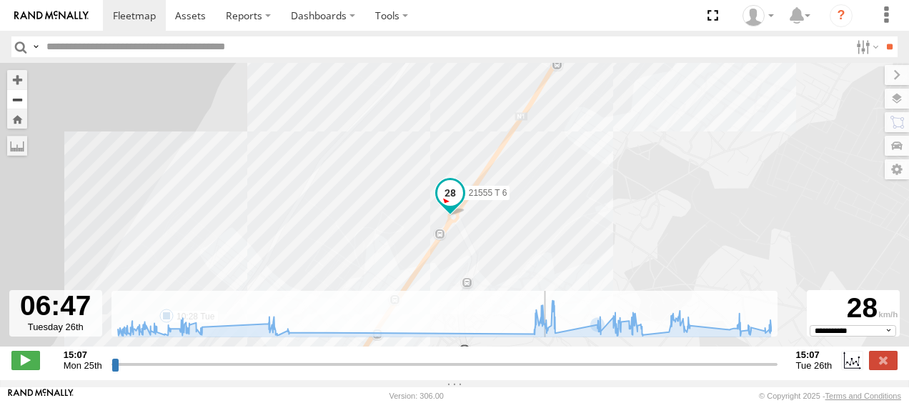
click at [14, 103] on button "Zoom out" at bounding box center [17, 99] width 20 height 20
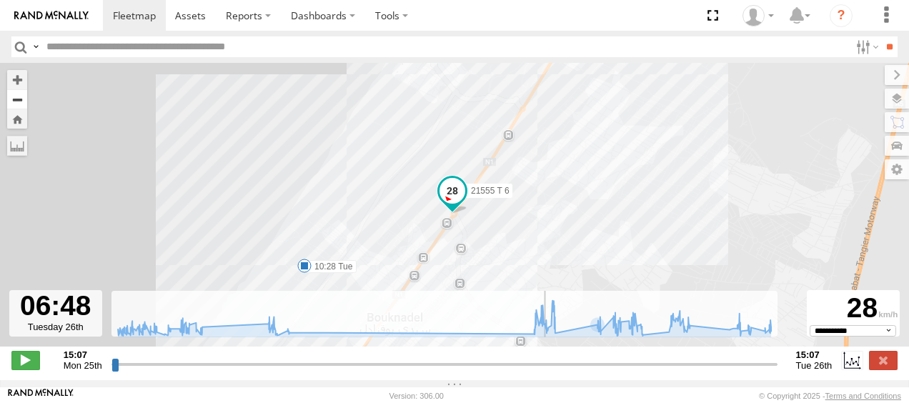
click at [17, 102] on button "Zoom out" at bounding box center [17, 99] width 20 height 20
click at [17, 101] on button "Zoom out" at bounding box center [17, 99] width 20 height 20
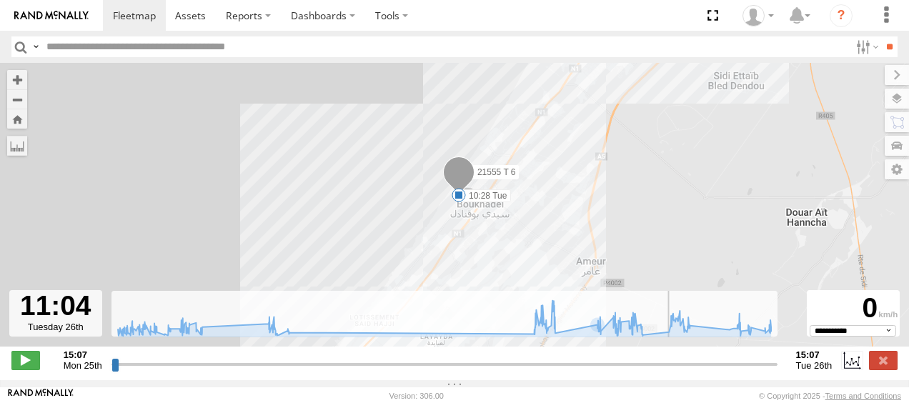
drag, startPoint x: 550, startPoint y: 374, endPoint x: 661, endPoint y: 366, distance: 111.1
click at [661, 366] on input "range" at bounding box center [445, 364] width 666 height 14
click at [459, 194] on span at bounding box center [459, 195] width 14 height 14
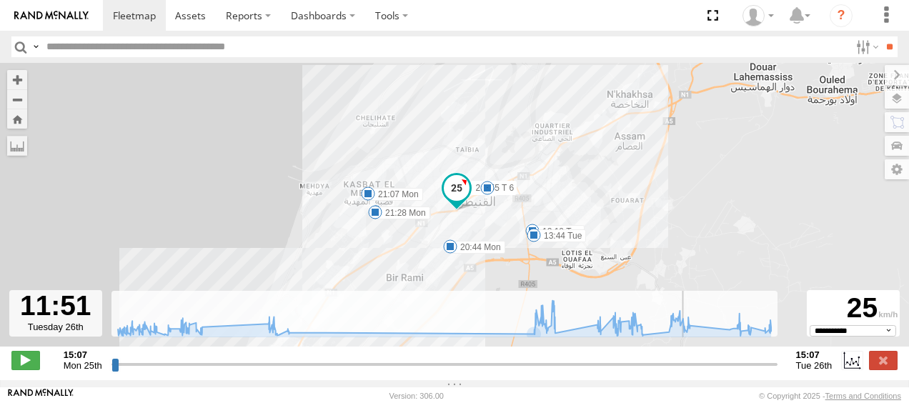
drag, startPoint x: 456, startPoint y: 270, endPoint x: 546, endPoint y: 162, distance: 140.6
click at [548, 162] on div "21555 T 6 15:33 Mon 21:07 Mon 21:28 Mon 10:28 Tue 09:41 Tue 07:16 Tue 08:55 Tue…" at bounding box center [454, 212] width 909 height 299
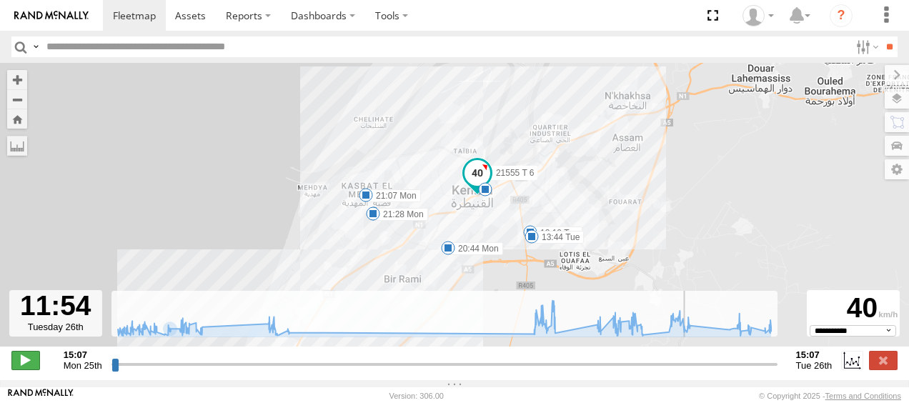
click at [22, 368] on span at bounding box center [25, 360] width 29 height 19
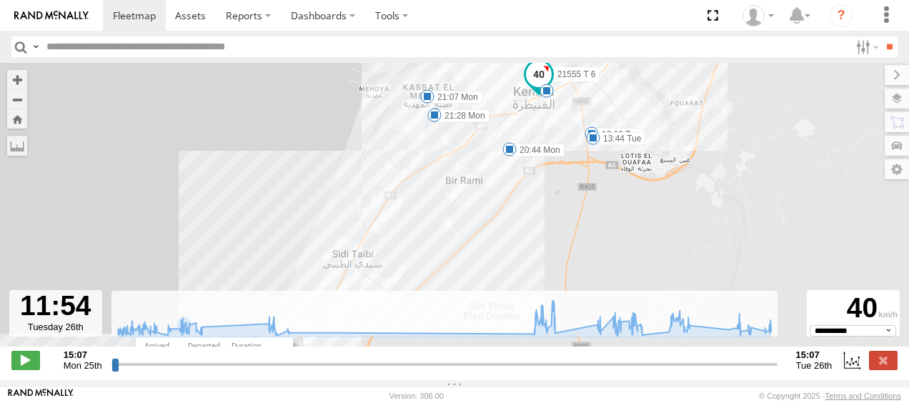
drag, startPoint x: 273, startPoint y: 234, endPoint x: 334, endPoint y: 137, distance: 114.7
click at [334, 137] on div "21555 T 6 15:33 Mon 21:07 Mon 21:28 Mon 10:28 Tue 09:41 Tue 07:16 Tue 08:55 Tue…" at bounding box center [454, 212] width 909 height 299
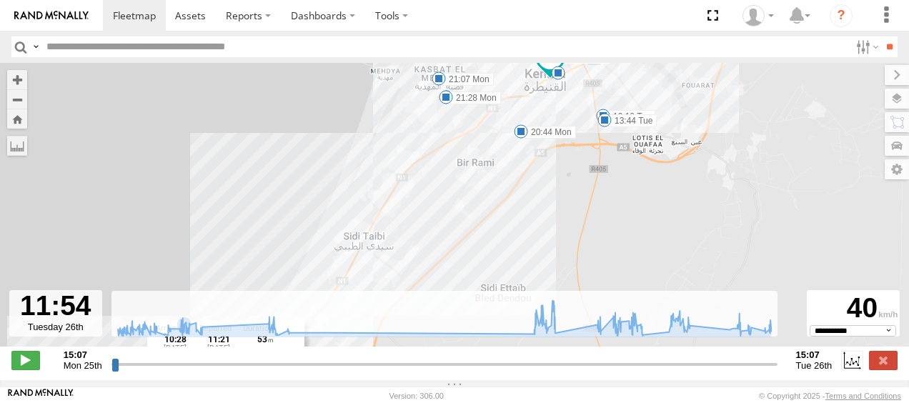
drag, startPoint x: 287, startPoint y: 252, endPoint x: 382, endPoint y: 137, distance: 149.4
click at [381, 137] on div "21555 T 6 15:33 Mon 21:07 Mon 21:28 Mon 10:28 Tue 09:41 Tue 07:16 Tue 08:55 Tue…" at bounding box center [454, 212] width 909 height 299
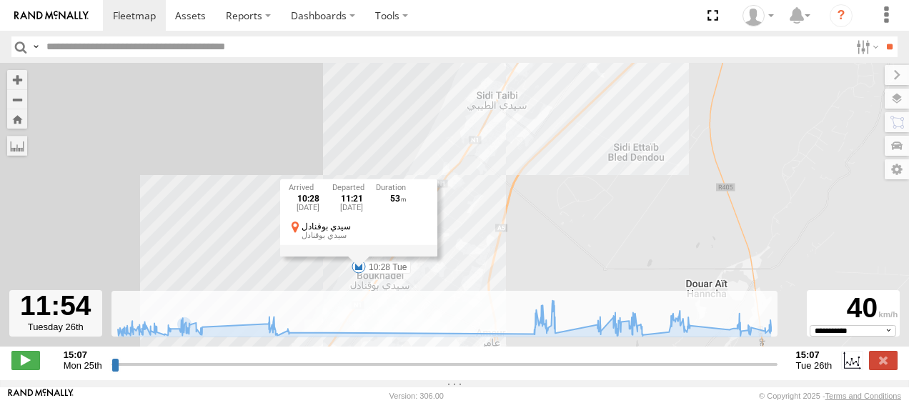
drag, startPoint x: 275, startPoint y: 176, endPoint x: 312, endPoint y: 146, distance: 47.2
click at [312, 146] on div "21555 T 6 15:33 Mon 21:07 Mon 21:28 Mon 10:28 Tue 09:41 Tue 07:16 Tue 08:55 Tue…" at bounding box center [454, 212] width 909 height 299
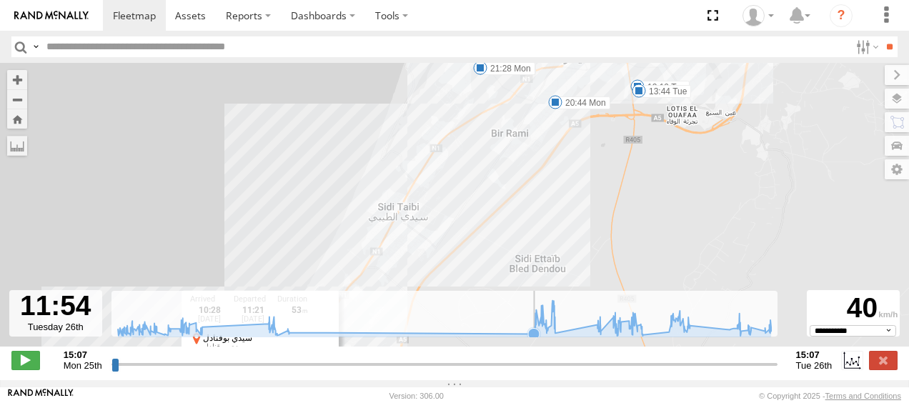
drag, startPoint x: 597, startPoint y: 188, endPoint x: 485, endPoint y: 303, distance: 160.3
click at [485, 303] on div "To navigate the map with touch gestures double-tap and hold your finger on the …" at bounding box center [454, 221] width 909 height 317
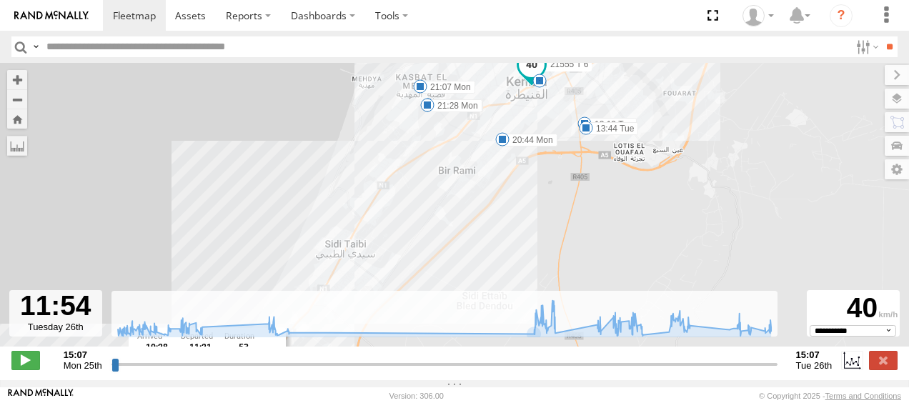
drag, startPoint x: 611, startPoint y: 172, endPoint x: 459, endPoint y: 239, distance: 166.4
click at [531, 224] on div "21555 T 6 15:33 Mon 21:07 Mon 21:28 Mon 10:28 Tue 09:41 Tue 07:16 Tue 08:55 Tue…" at bounding box center [454, 212] width 909 height 299
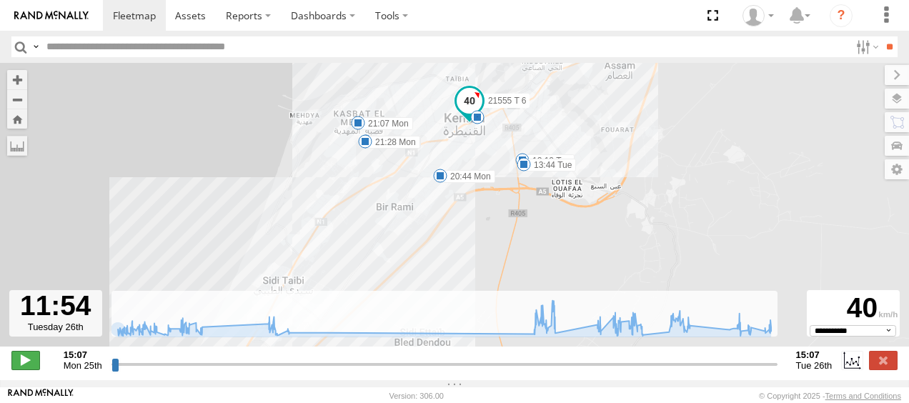
click at [30, 365] on span at bounding box center [25, 360] width 29 height 19
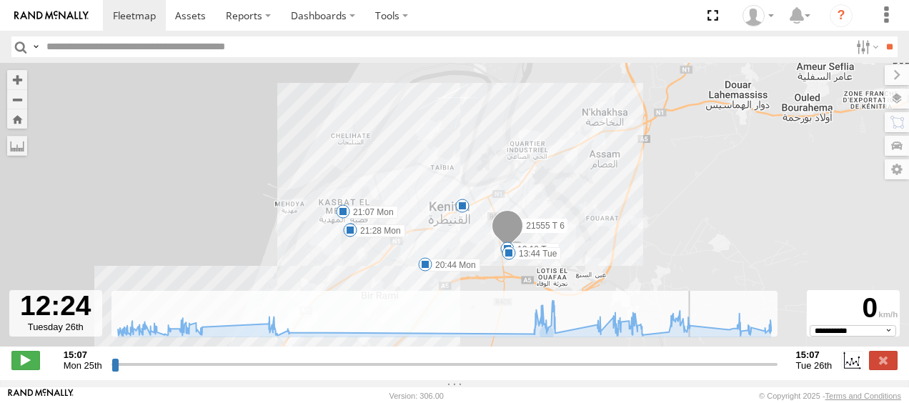
click at [508, 246] on span at bounding box center [507, 249] width 14 height 14
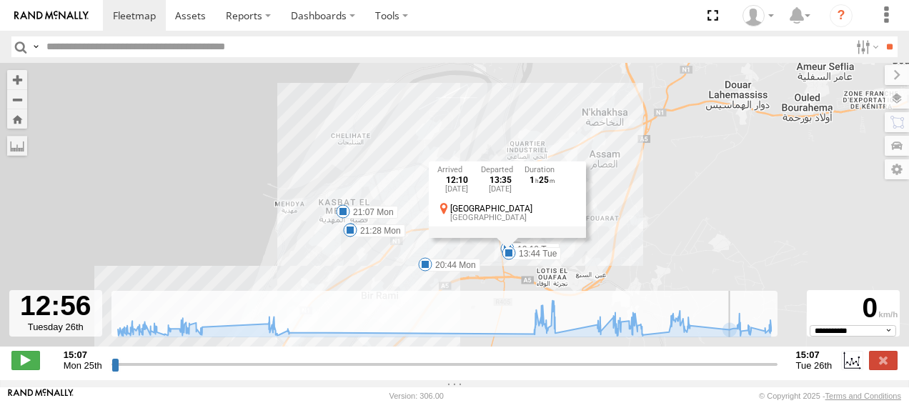
click at [713, 371] on input "range" at bounding box center [445, 364] width 666 height 14
drag, startPoint x: 715, startPoint y: 373, endPoint x: 739, endPoint y: 370, distance: 24.5
click at [739, 370] on input "range" at bounding box center [445, 364] width 666 height 14
click at [646, 177] on div "21555 T 6 15:33 Mon 21:07 Mon 21:28 Mon 10:28 Tue 09:41 Tue 07:16 Tue 08:55 Tue…" at bounding box center [454, 212] width 909 height 299
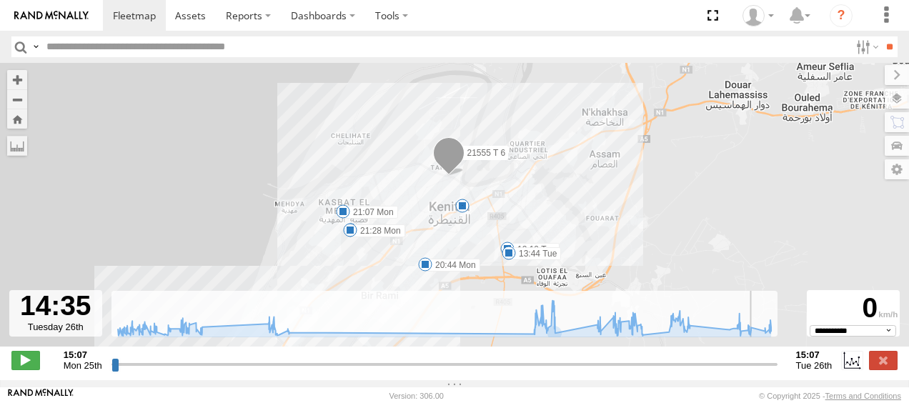
click at [450, 176] on span at bounding box center [448, 156] width 31 height 39
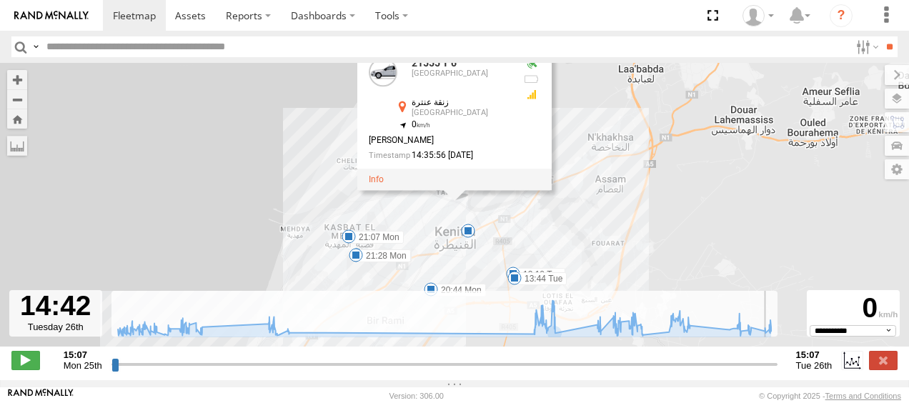
drag, startPoint x: 716, startPoint y: 119, endPoint x: 719, endPoint y: 141, distance: 21.6
click at [719, 141] on div "21555 T 6 15:33 Mon 21:07 Mon 21:28 Mon 10:28 Tue 09:41 Tue 07:16 Tue 08:55 Tue…" at bounding box center [454, 212] width 909 height 299
click at [645, 178] on div "21555 T 6 15:33 Mon 21:07 Mon 21:28 Mon 10:28 Tue 09:41 Tue 07:16 Tue 08:55 Tue…" at bounding box center [454, 212] width 909 height 299
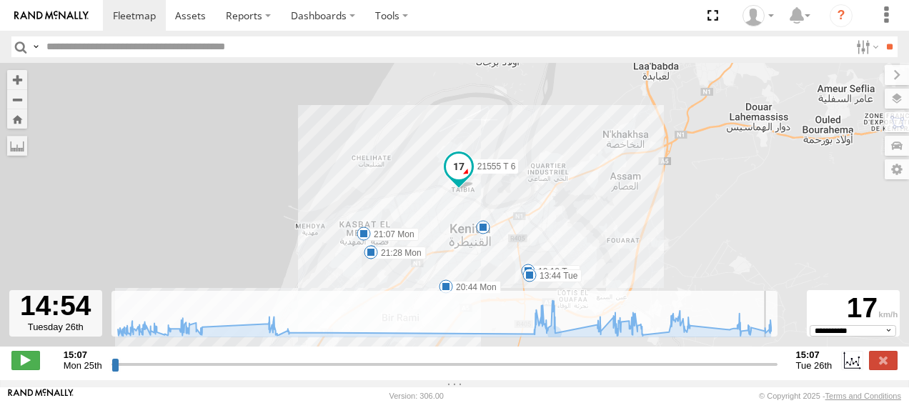
drag, startPoint x: 492, startPoint y: 202, endPoint x: 509, endPoint y: 199, distance: 17.4
click at [509, 199] on div "21555 T 6 15:33 Mon 21:07 Mon 21:28 Mon 10:28 Tue 09:41 Tue 07:16 Tue 08:55 Tue…" at bounding box center [454, 212] width 909 height 299
type input "**********"
click at [440, 141] on div "21555 T 6 15:33 Mon 21:07 Mon 21:28 Mon 10:28 Tue 09:41 Tue 07:16 Tue 08:55 Tue…" at bounding box center [454, 212] width 909 height 299
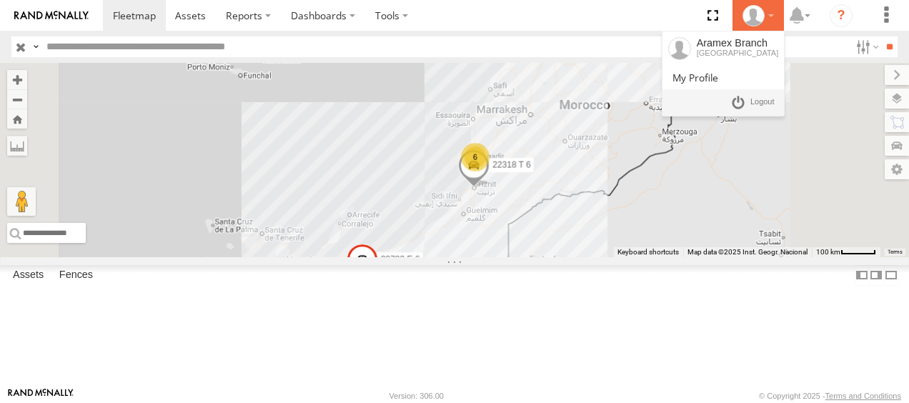
click at [771, 18] on div at bounding box center [758, 15] width 41 height 21
